Goal: Check status: Check status

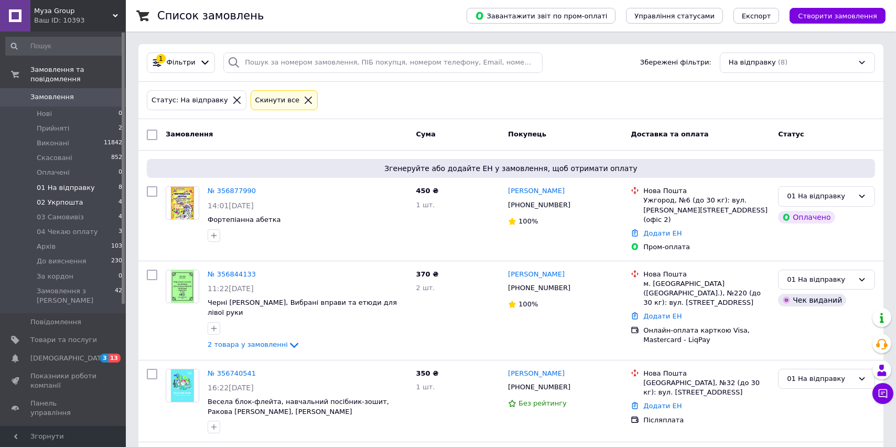
click at [64, 198] on span "02 Укрпошта" at bounding box center [60, 202] width 47 height 9
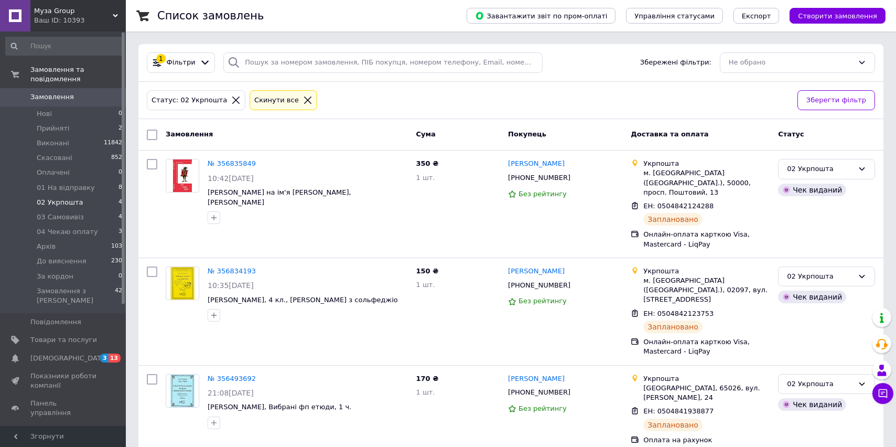
click at [47, 92] on span "Замовлення" at bounding box center [51, 96] width 43 height 9
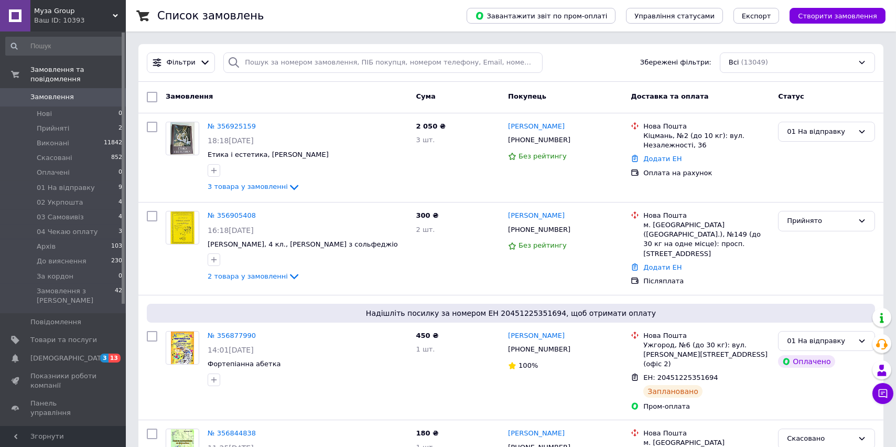
click at [603, 98] on div "Покупець" at bounding box center [565, 97] width 123 height 19
click at [290, 187] on icon at bounding box center [294, 187] width 8 height 5
